Goal: Task Accomplishment & Management: Manage account settings

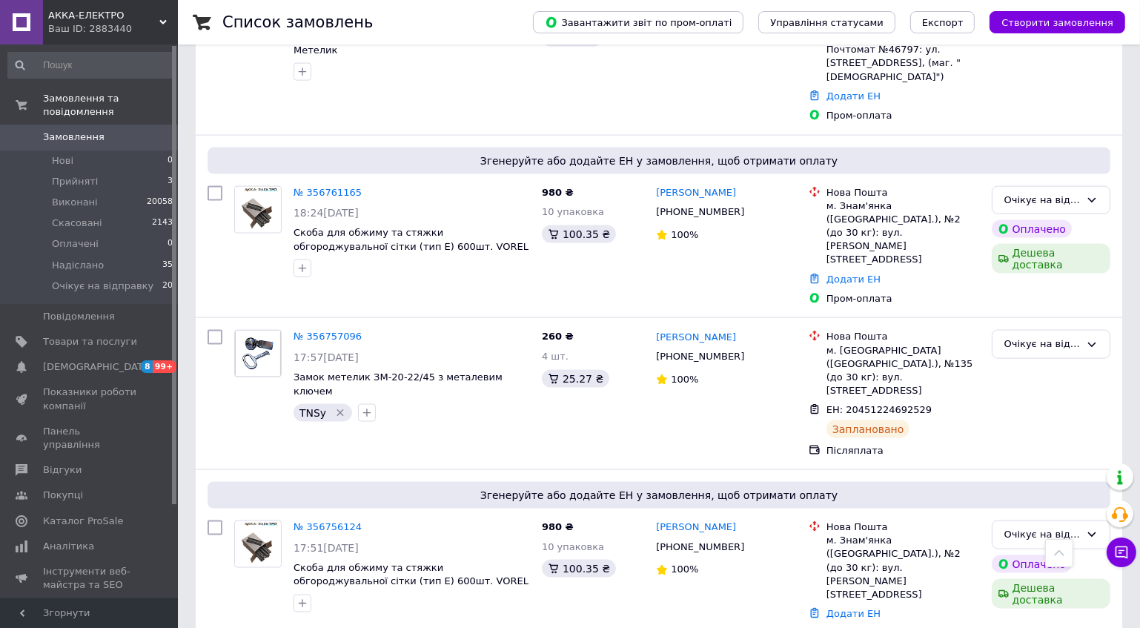
scroll to position [2465, 0]
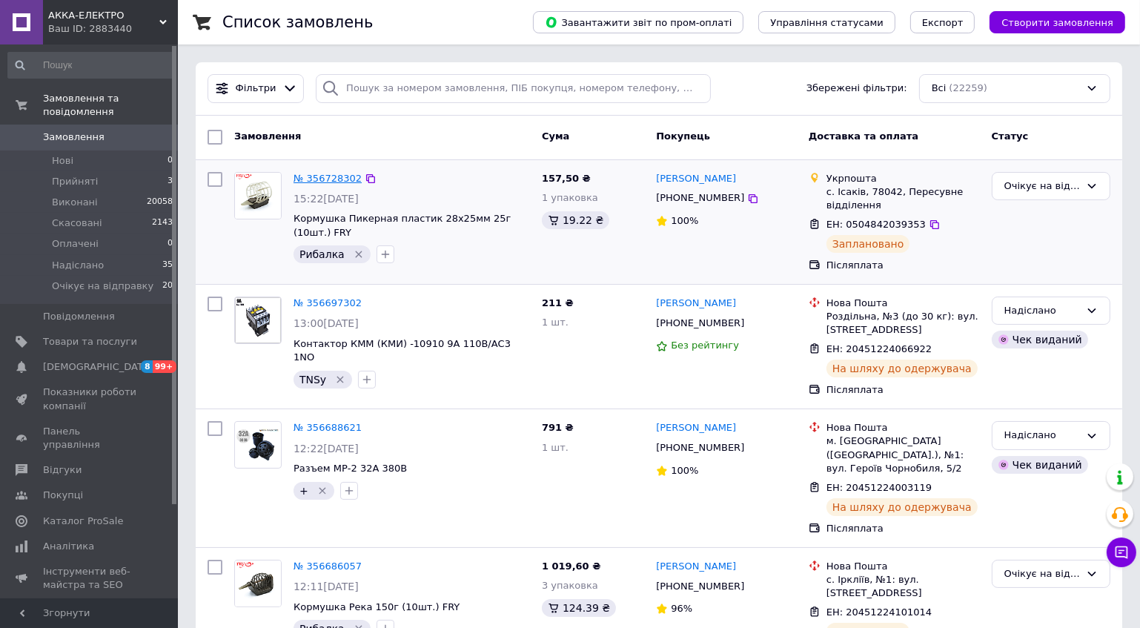
click at [328, 177] on link "№ 356728302" at bounding box center [327, 178] width 68 height 11
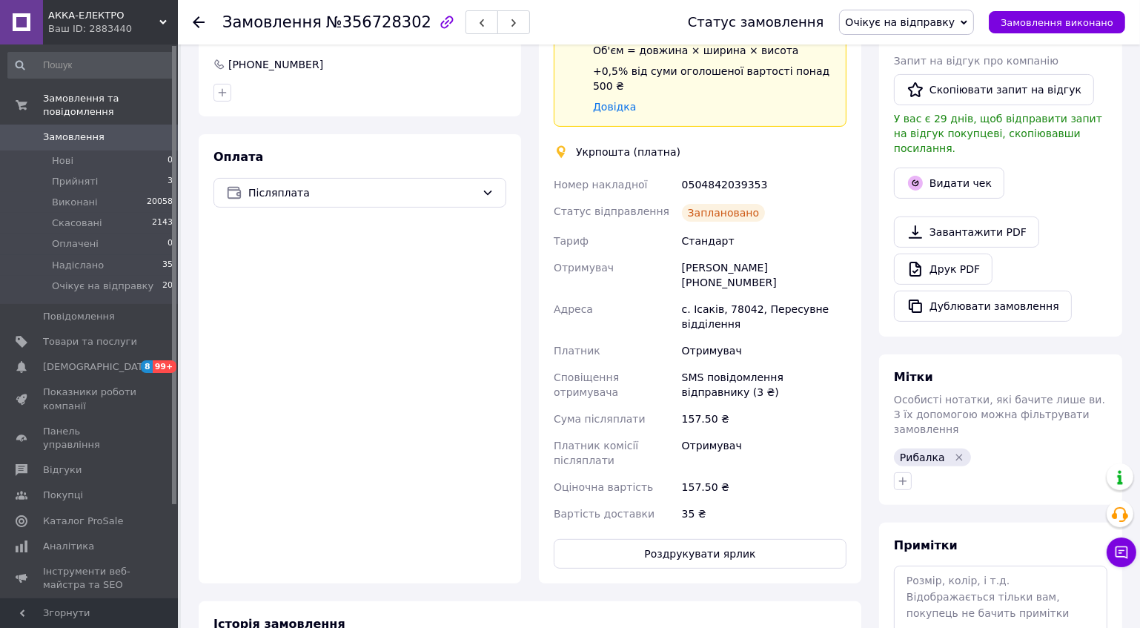
scroll to position [404, 0]
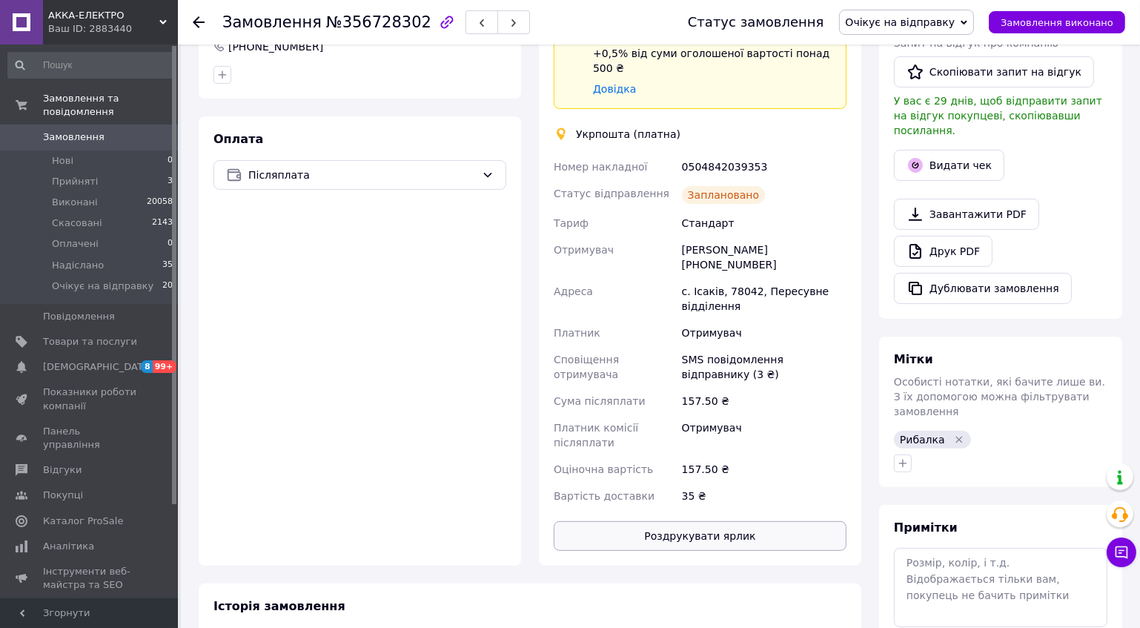
click at [703, 521] on button "Роздрукувати ярлик" at bounding box center [700, 536] width 293 height 30
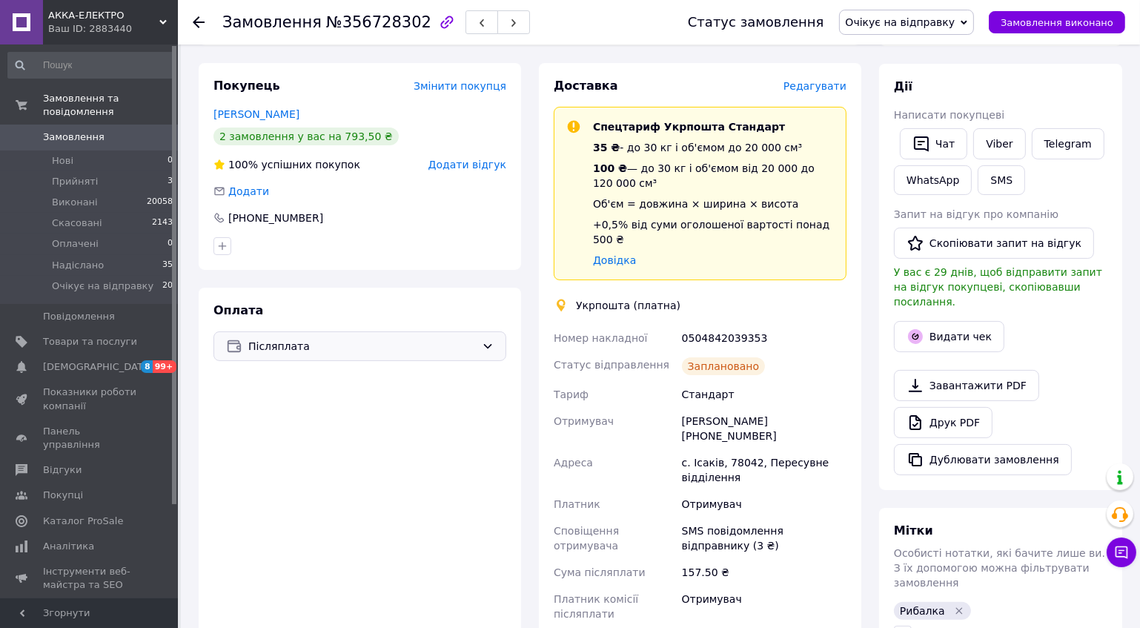
scroll to position [0, 0]
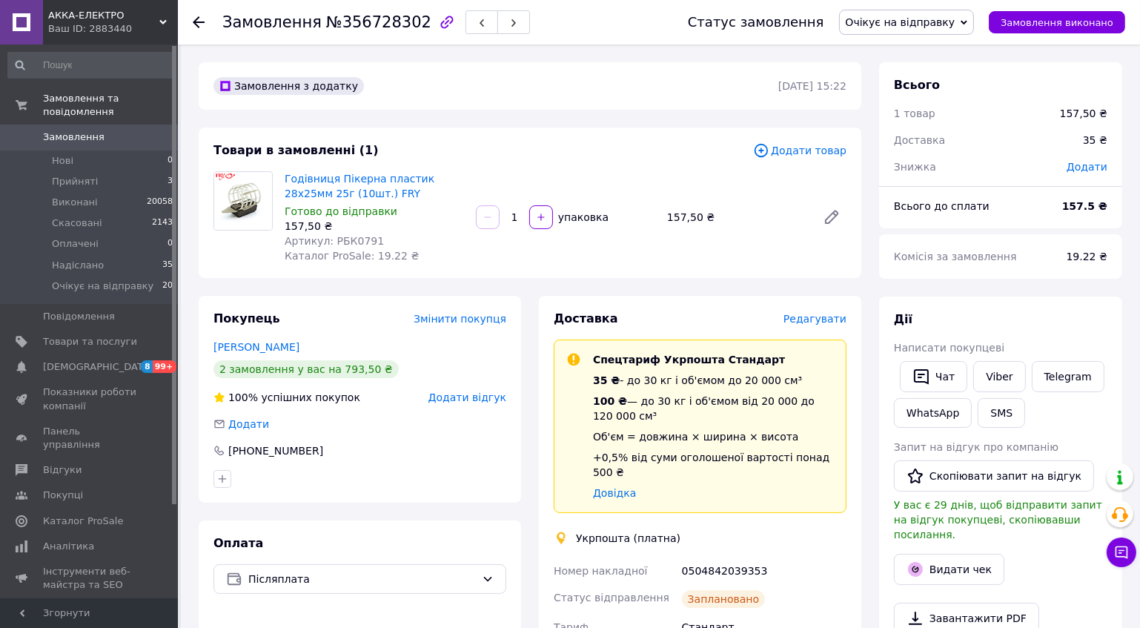
click at [76, 130] on span "Замовлення" at bounding box center [74, 136] width 62 height 13
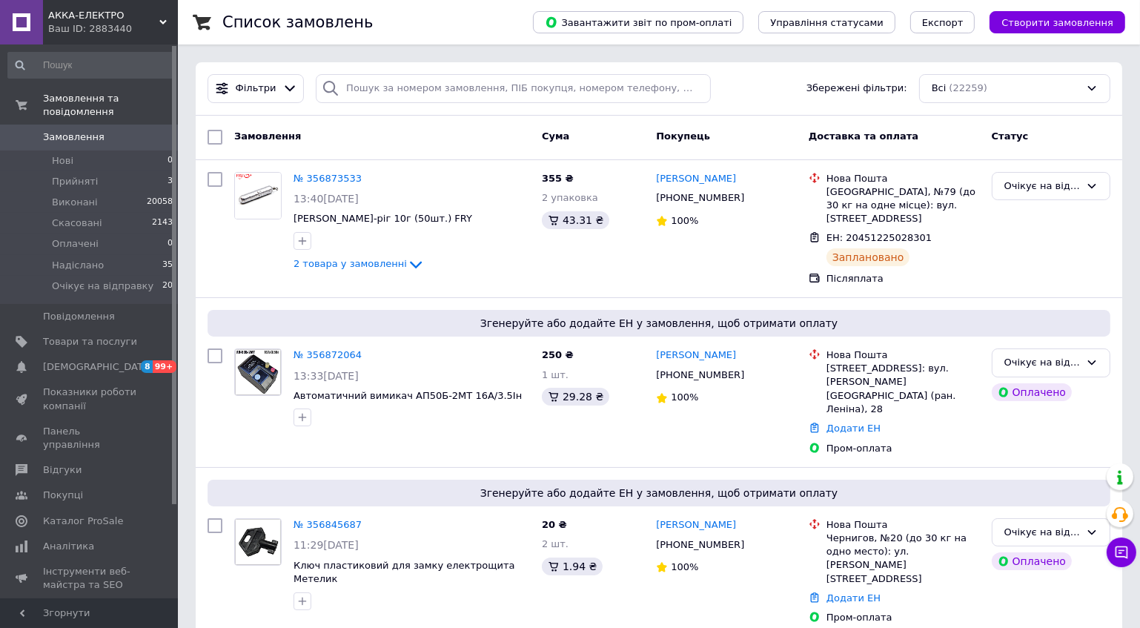
click at [49, 130] on span "Замовлення" at bounding box center [74, 136] width 62 height 13
click at [86, 360] on span "[DEMOGRAPHIC_DATA]" at bounding box center [98, 366] width 110 height 13
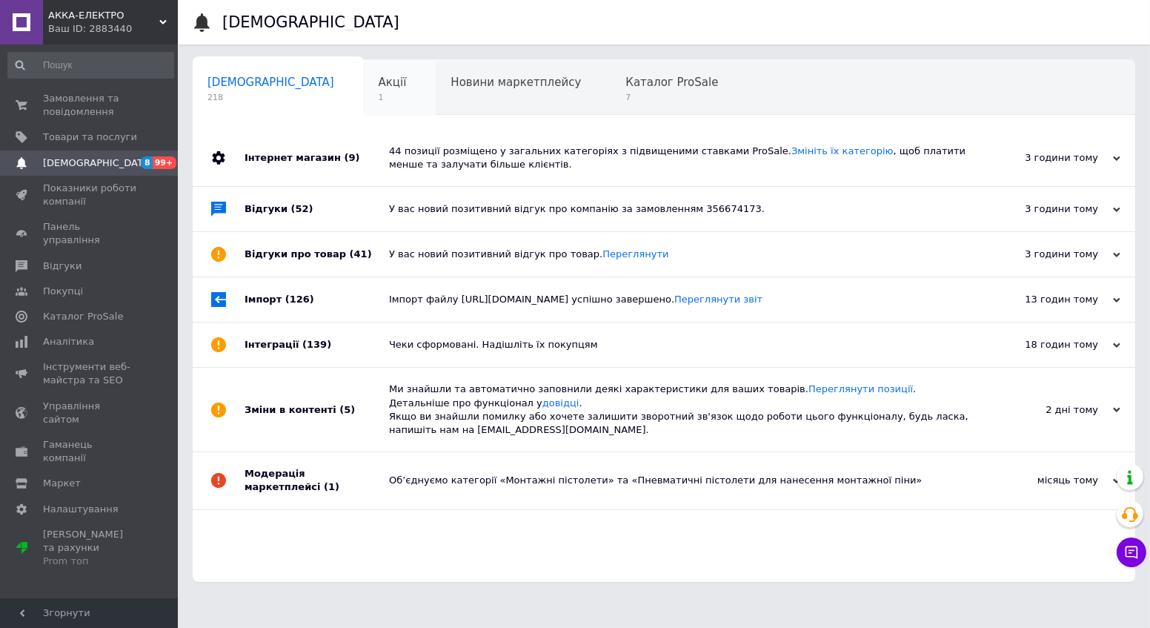
click at [379, 78] on span "Акції" at bounding box center [393, 82] width 28 height 13
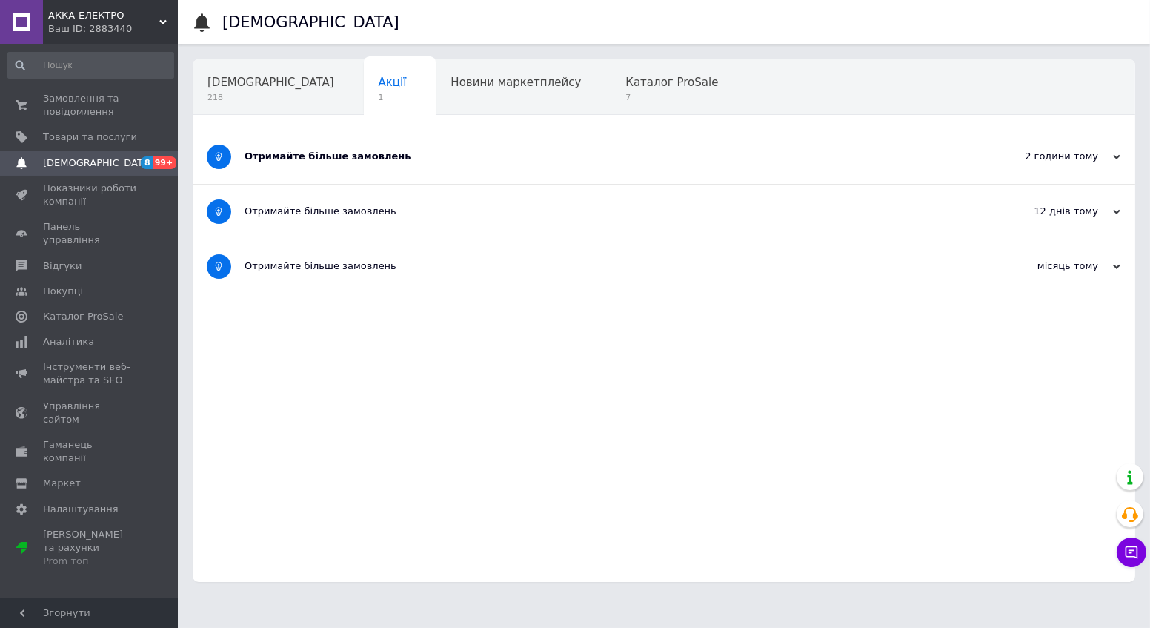
click at [356, 156] on div "Отримайте більше замовлень" at bounding box center [609, 156] width 728 height 13
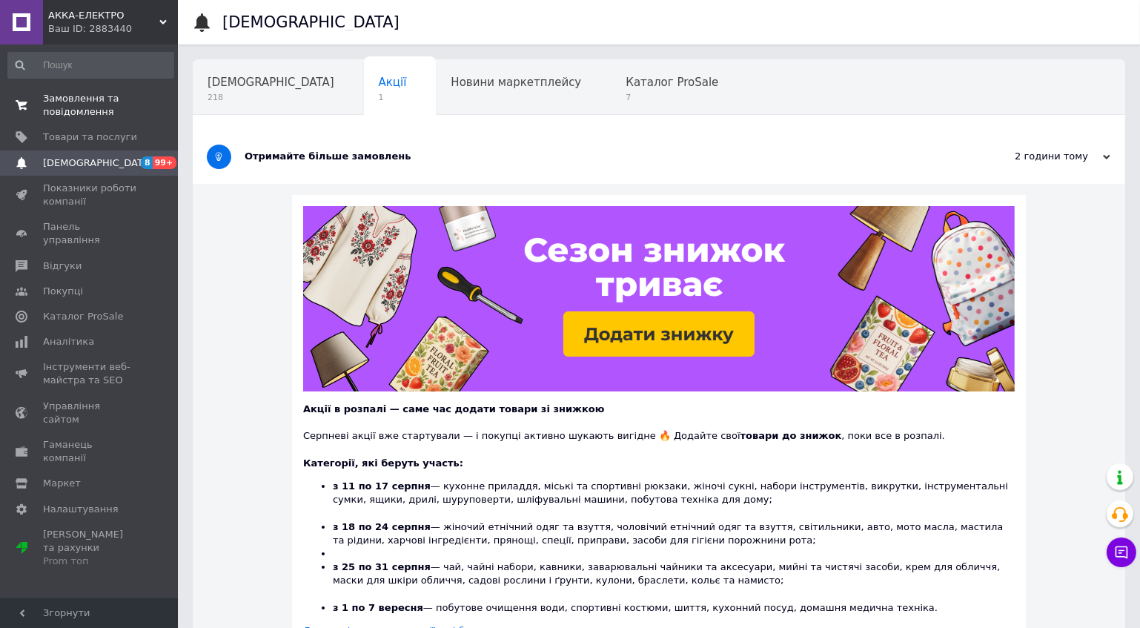
click at [79, 109] on span "Замовлення та повідомлення" at bounding box center [90, 105] width 94 height 27
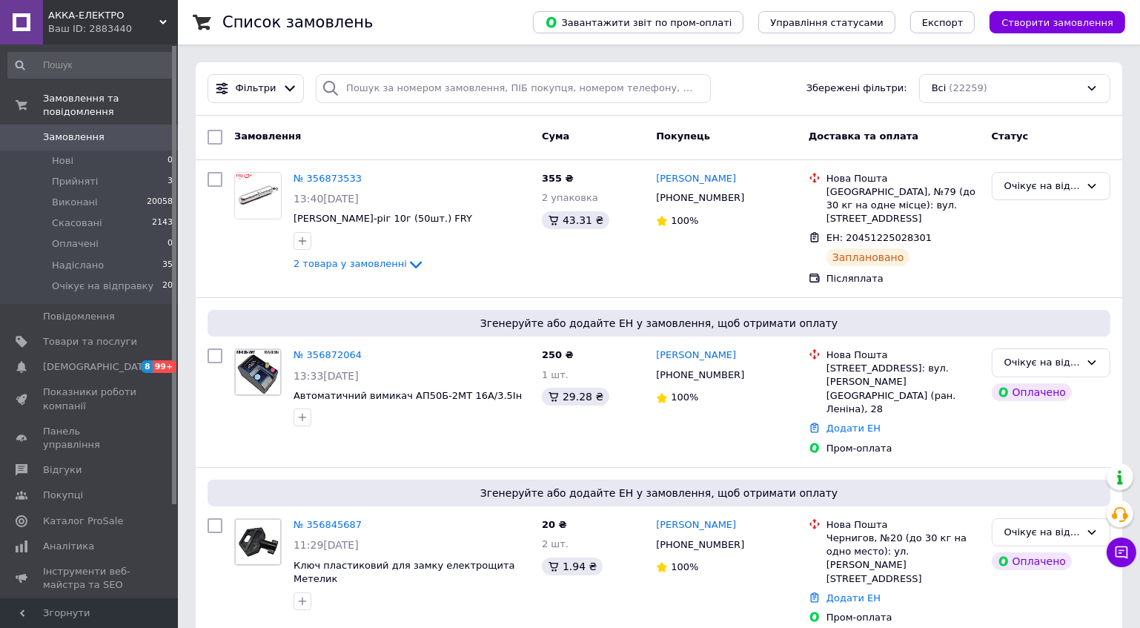
click at [71, 130] on span "Замовлення" at bounding box center [74, 136] width 62 height 13
click at [78, 360] on span "[DEMOGRAPHIC_DATA]" at bounding box center [98, 366] width 110 height 13
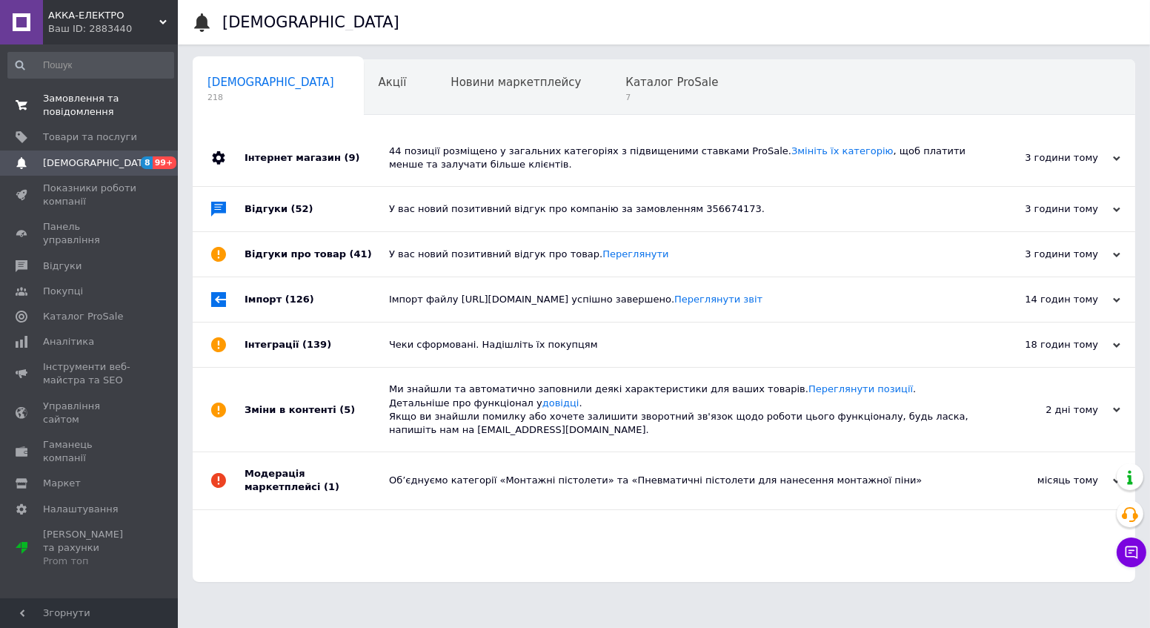
click at [79, 109] on span "Замовлення та повідомлення" at bounding box center [90, 105] width 94 height 27
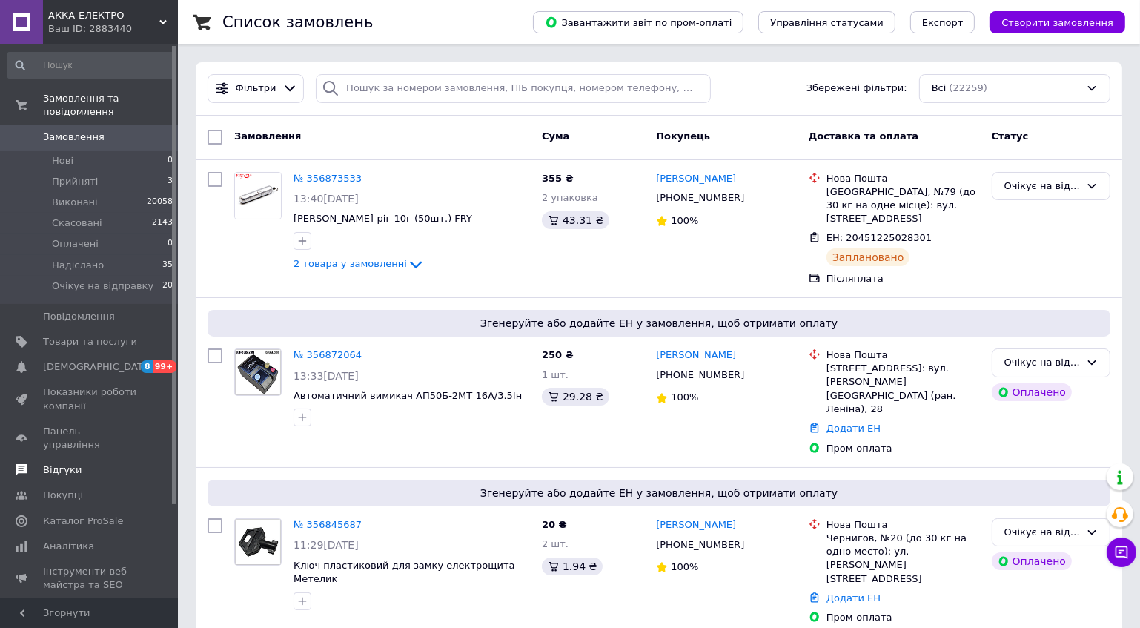
click at [77, 463] on span "Відгуки" at bounding box center [90, 469] width 94 height 13
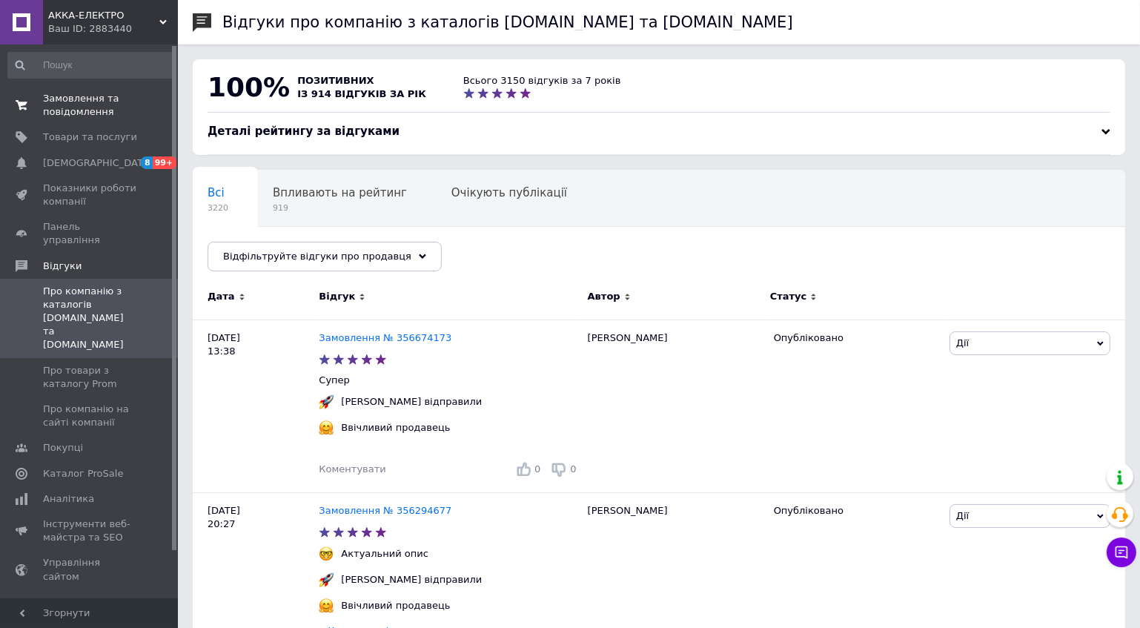
click at [68, 102] on span "Замовлення та повідомлення" at bounding box center [90, 105] width 94 height 27
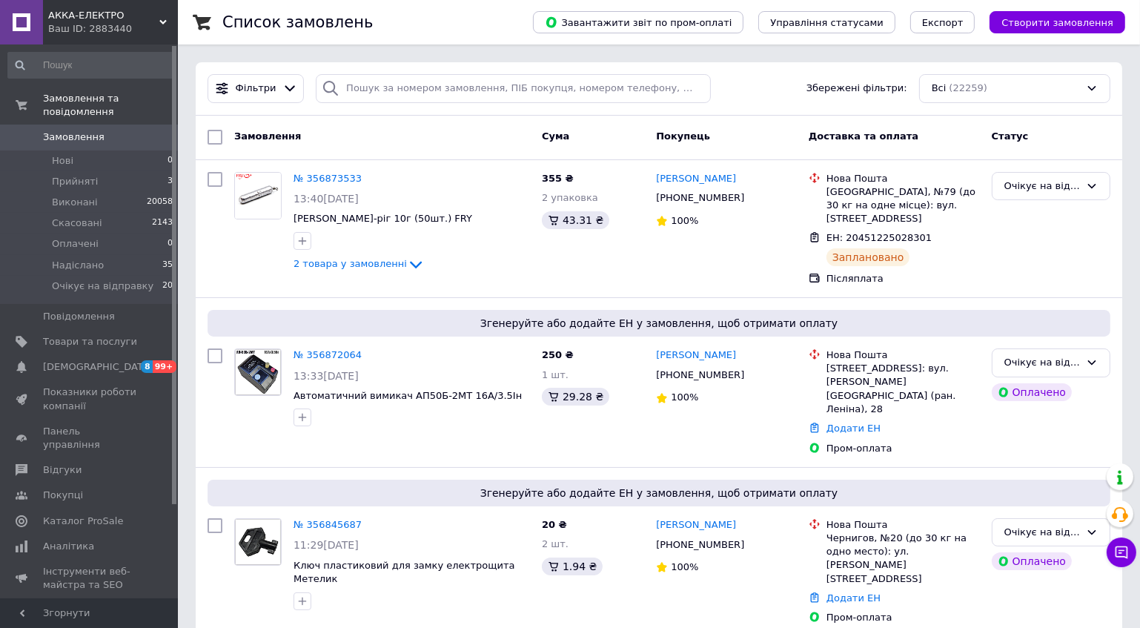
click at [88, 130] on span "Замовлення" at bounding box center [74, 136] width 62 height 13
click at [73, 130] on span "Замовлення" at bounding box center [74, 136] width 62 height 13
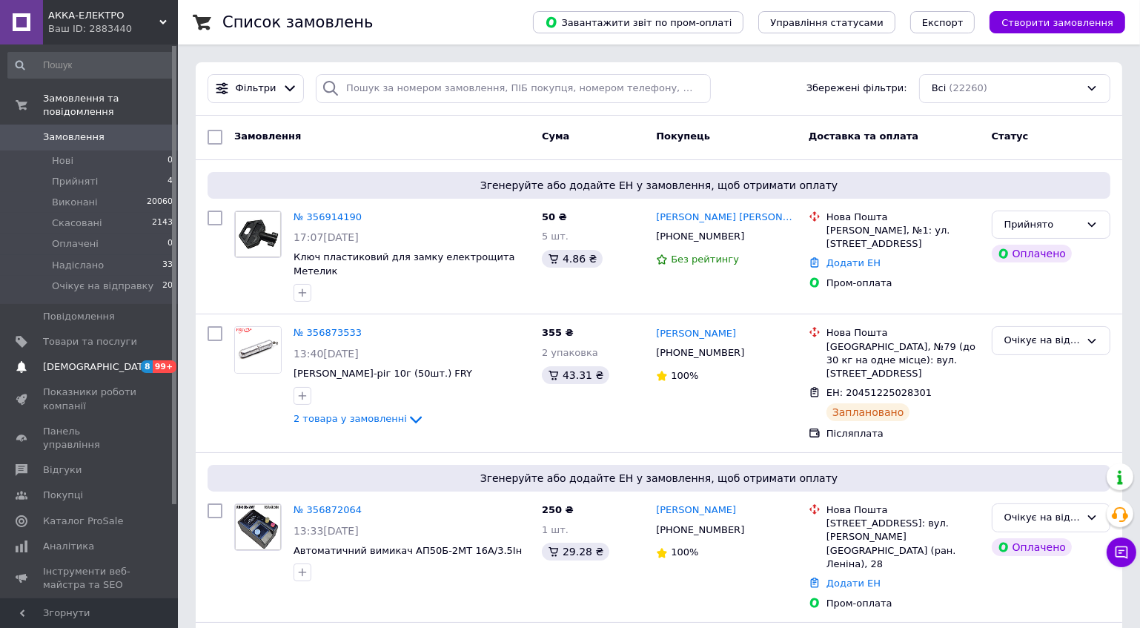
click at [79, 360] on span "[DEMOGRAPHIC_DATA]" at bounding box center [98, 366] width 110 height 13
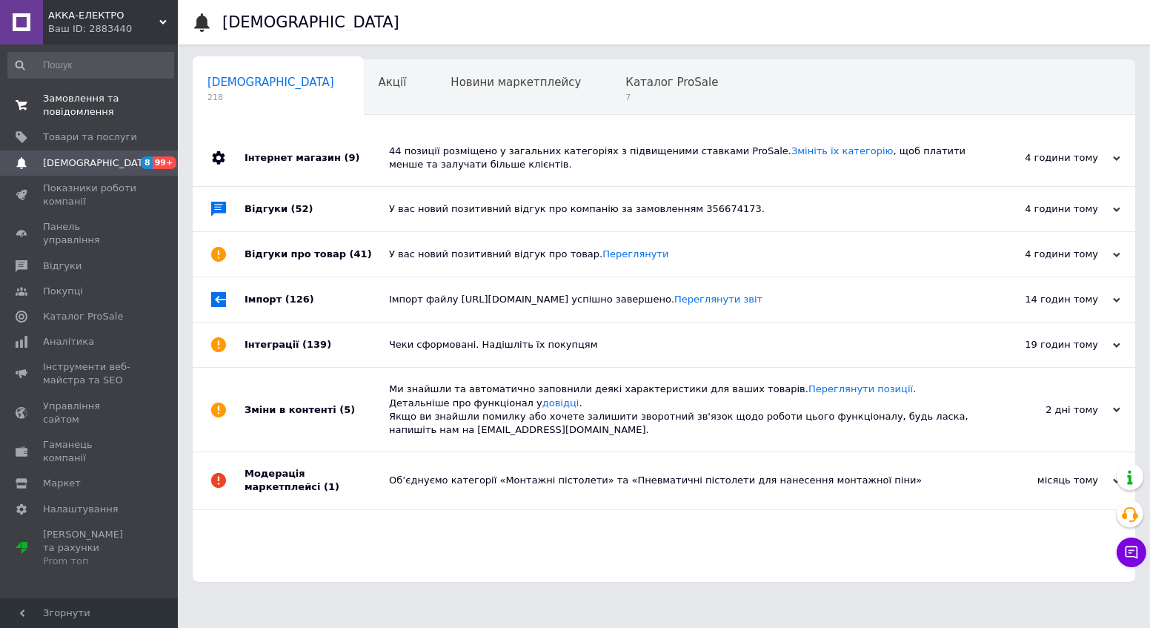
click at [76, 104] on span "Замовлення та повідомлення" at bounding box center [90, 105] width 94 height 27
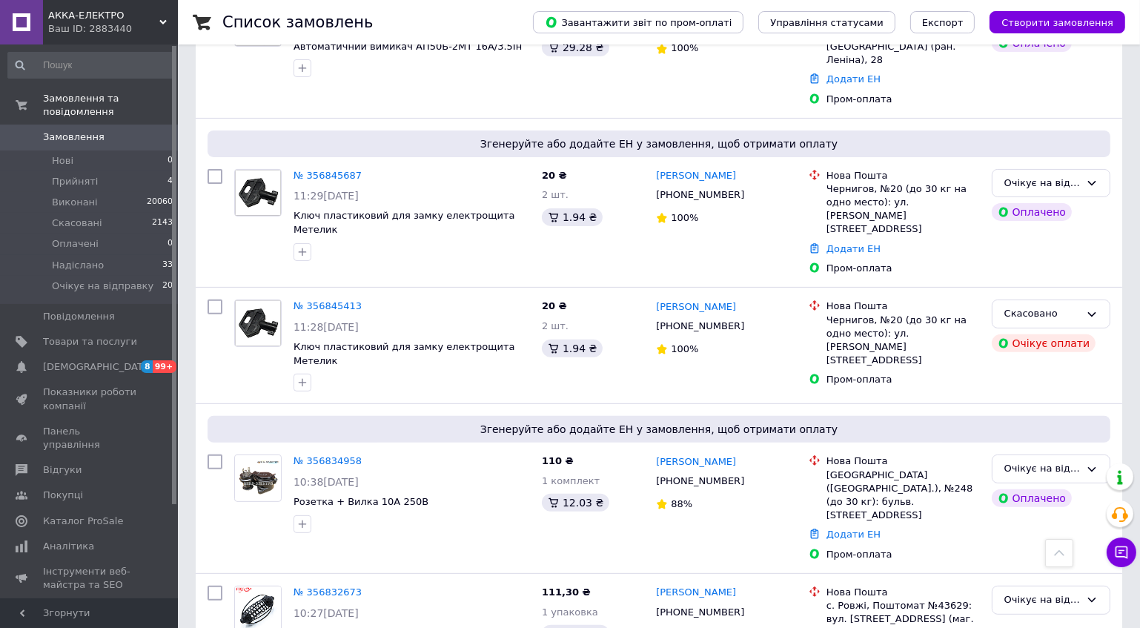
scroll to position [606, 0]
